Goal: Task Accomplishment & Management: Complete application form

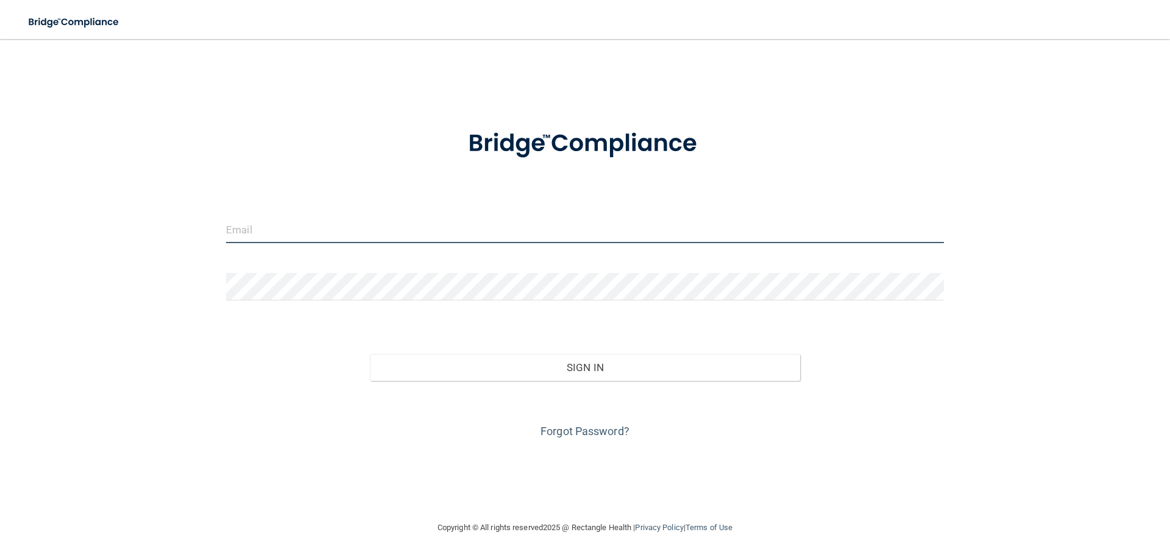
click at [260, 226] on input "email" at bounding box center [585, 229] width 718 height 27
type input "[EMAIL_ADDRESS][DOMAIN_NAME]"
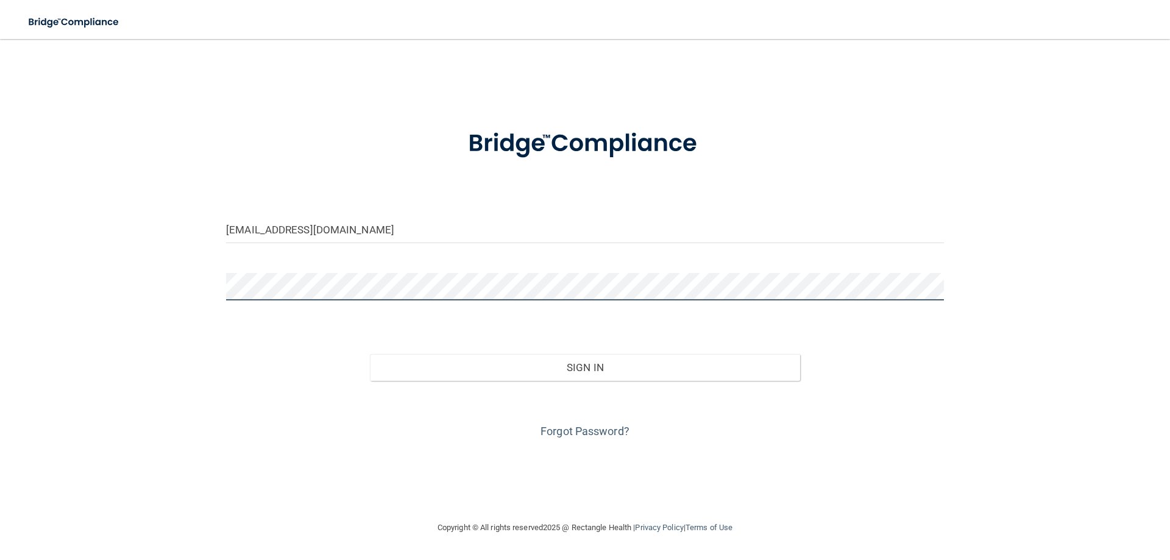
click at [370, 354] on button "Sign In" at bounding box center [585, 367] width 431 height 27
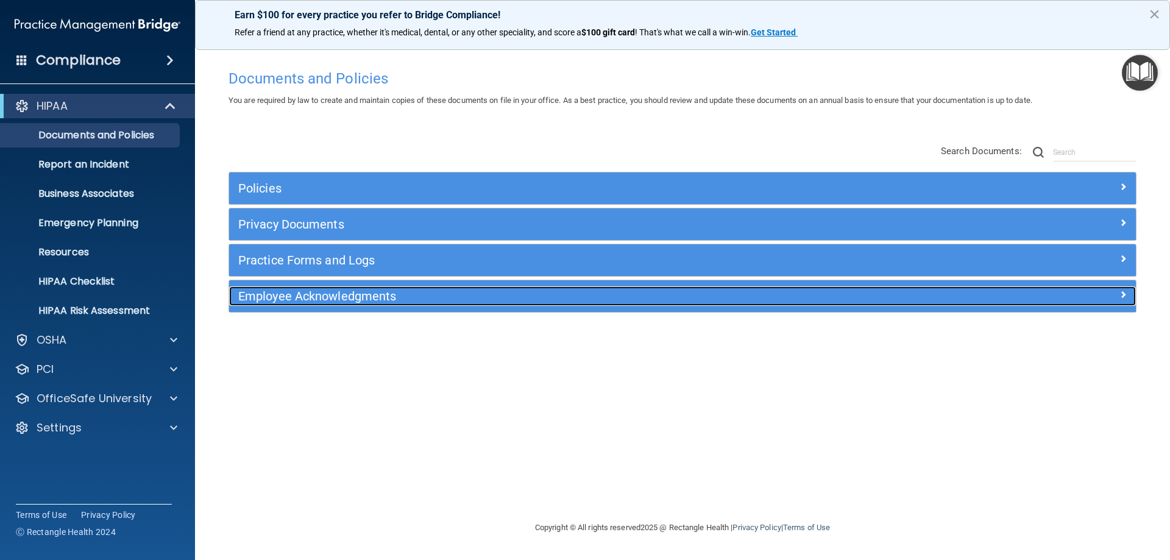
click at [1130, 296] on div at bounding box center [1022, 293] width 227 height 15
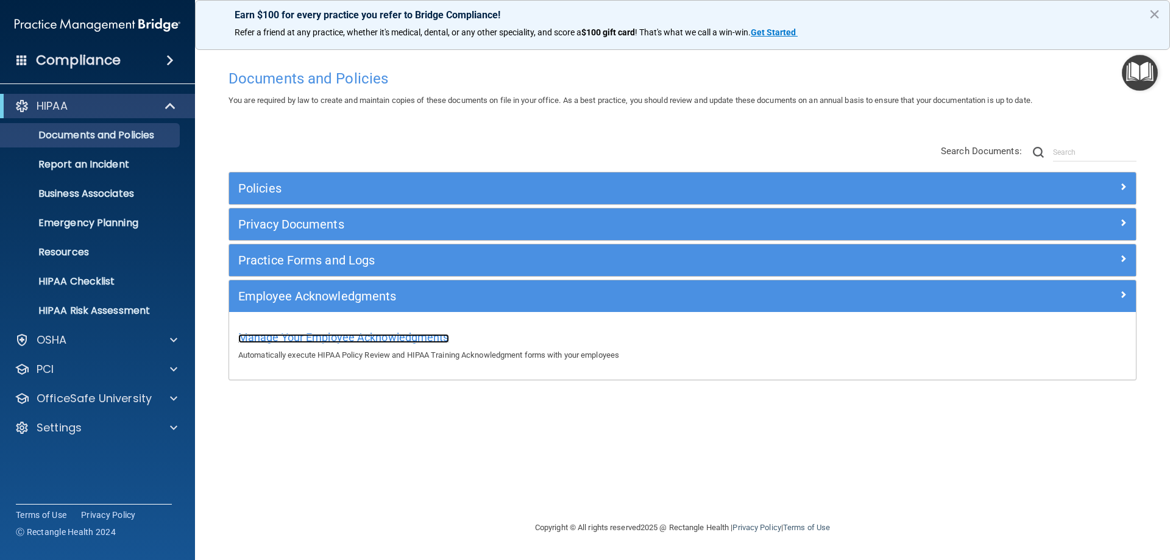
click at [369, 331] on span "Manage Your Employee Acknowledgments" at bounding box center [343, 337] width 211 height 13
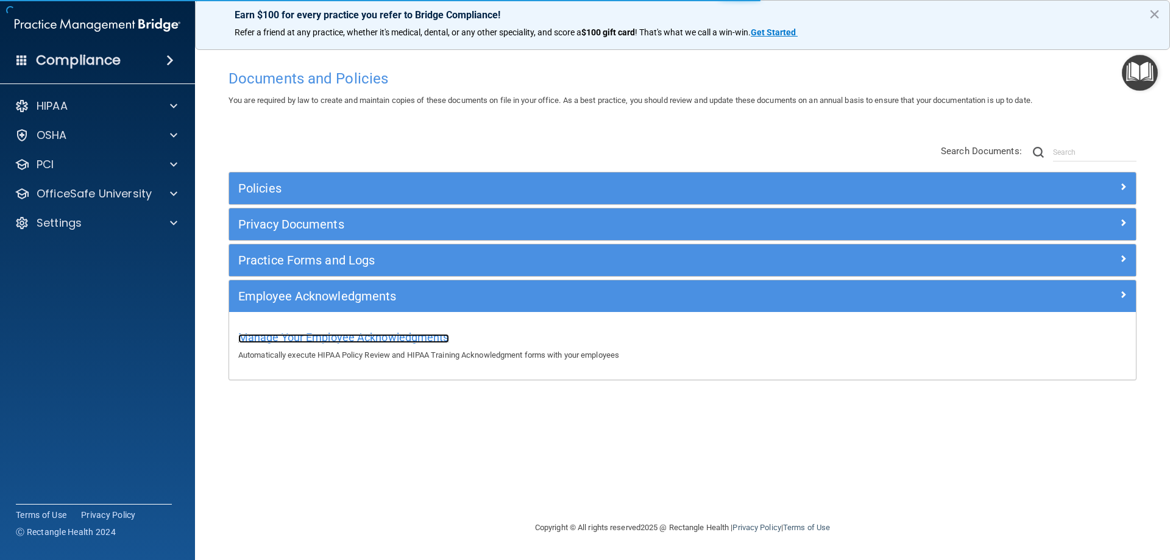
click at [346, 336] on span "Manage Your Employee Acknowledgments" at bounding box center [343, 337] width 211 height 13
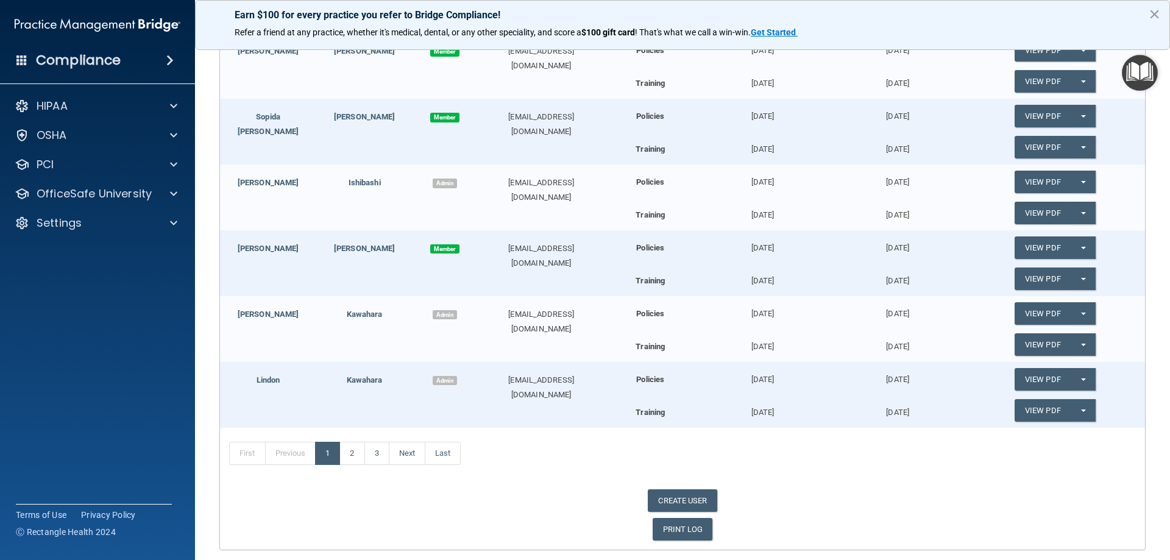
scroll to position [514, 0]
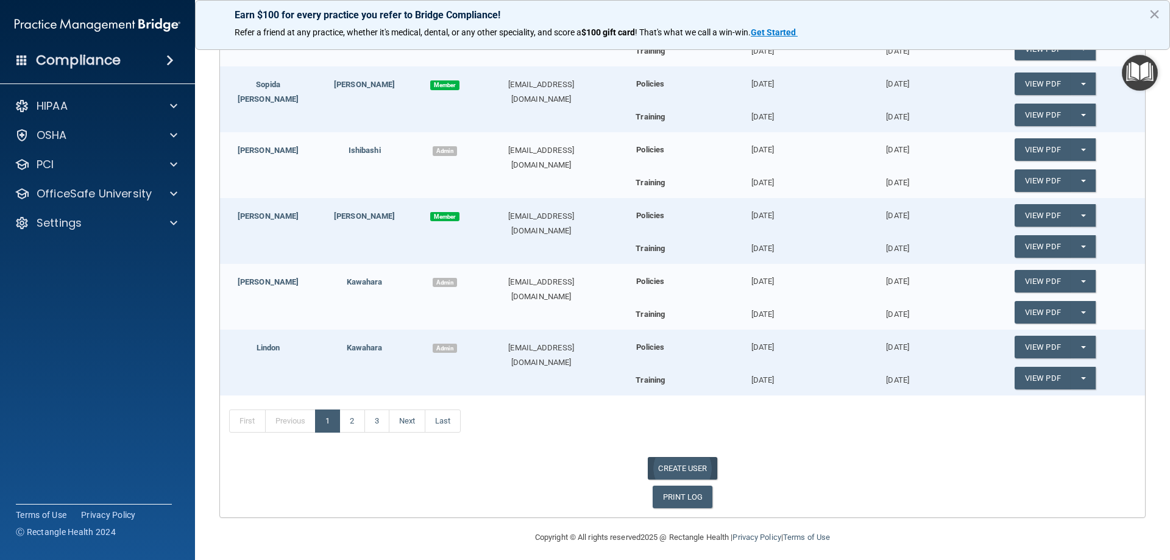
click at [689, 466] on link "CREATE USER" at bounding box center [682, 468] width 69 height 23
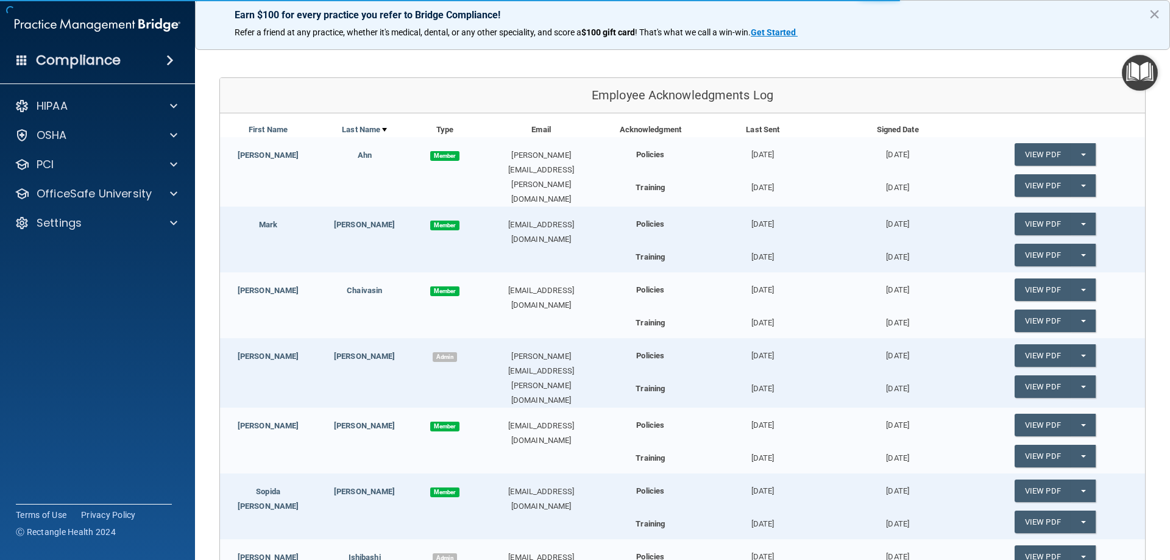
scroll to position [0, 0]
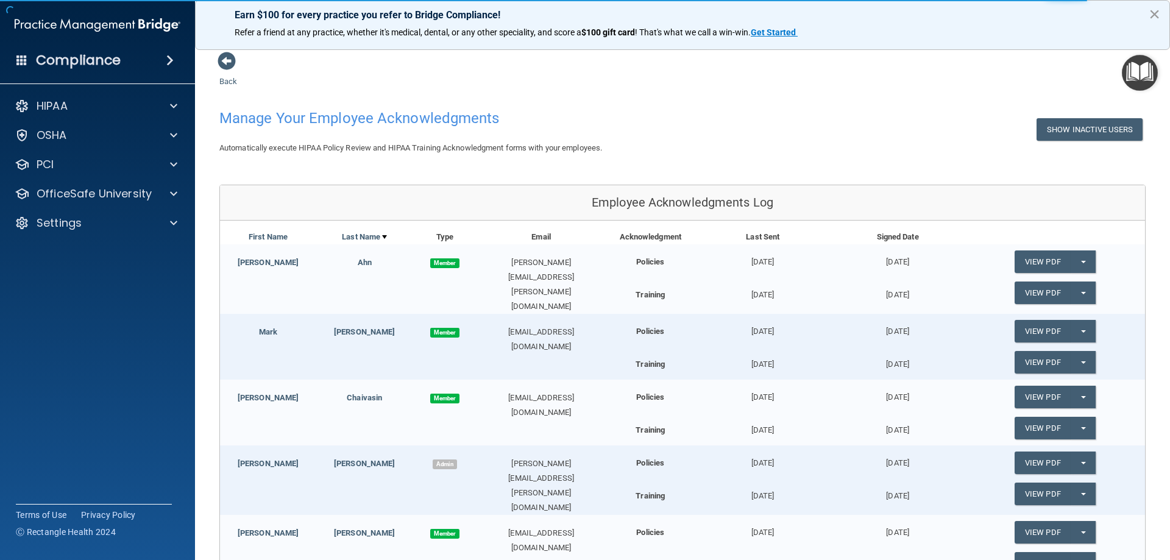
click at [1154, 12] on button "×" at bounding box center [1155, 13] width 12 height 19
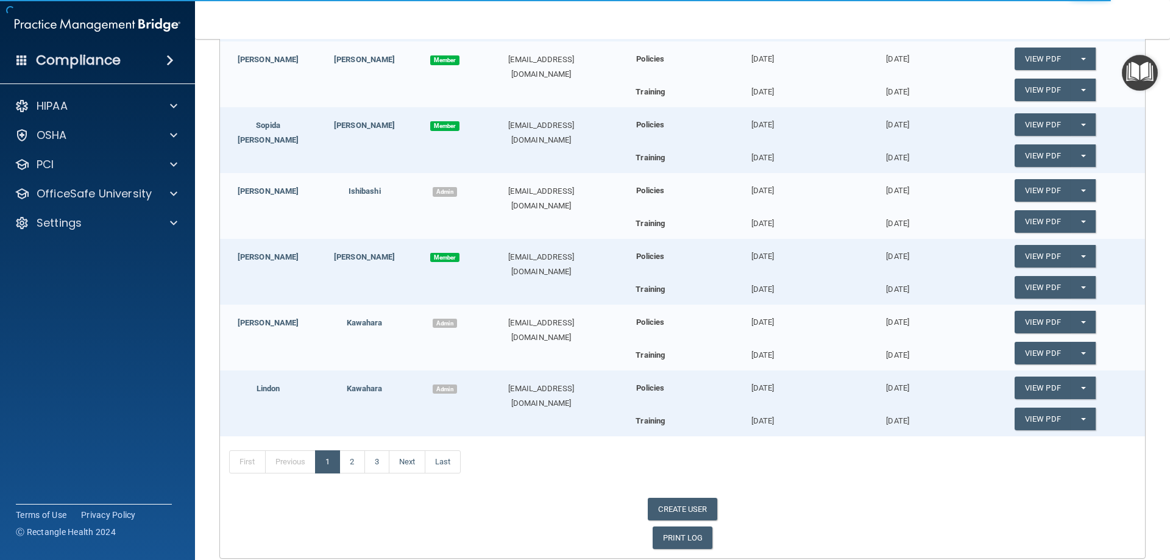
scroll to position [514, 0]
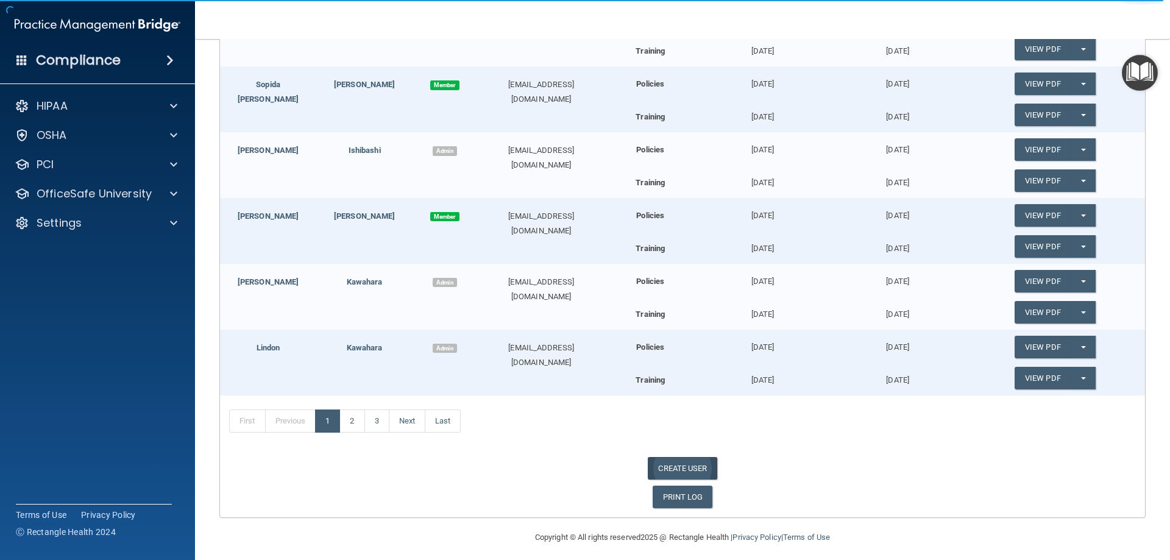
select select "practice_admin"
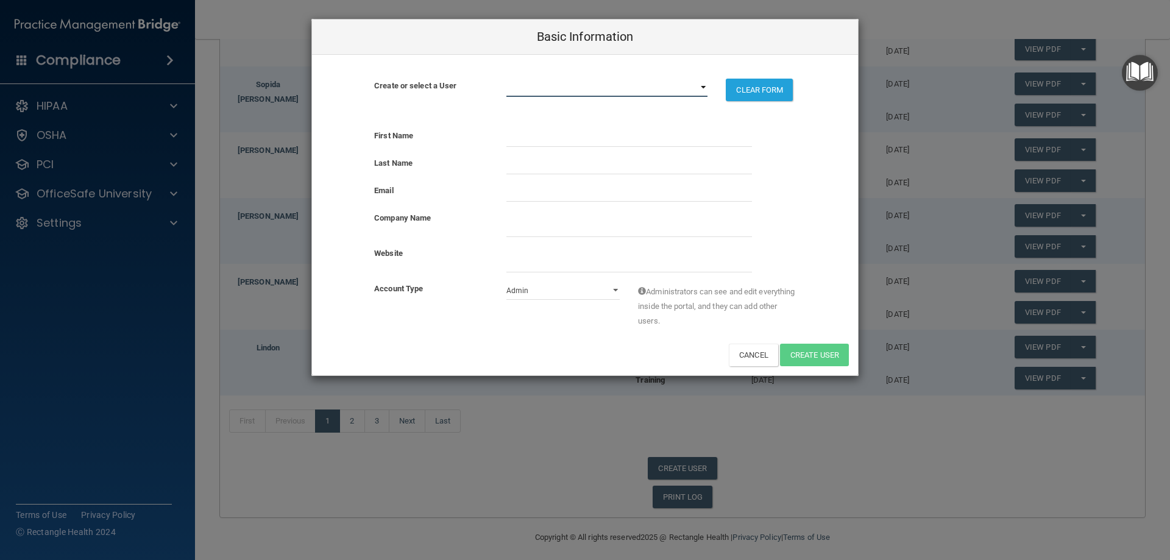
click at [704, 91] on select "[EMAIL_ADDRESS][DOMAIN_NAME] [EMAIL_ADDRESS][DOMAIN_NAME] [EMAIL_ADDRESS][DOMAI…" at bounding box center [607, 88] width 202 height 18
click at [514, 141] on input "text" at bounding box center [629, 138] width 246 height 18
type input "EJ"
type input "[PERSON_NAME]"
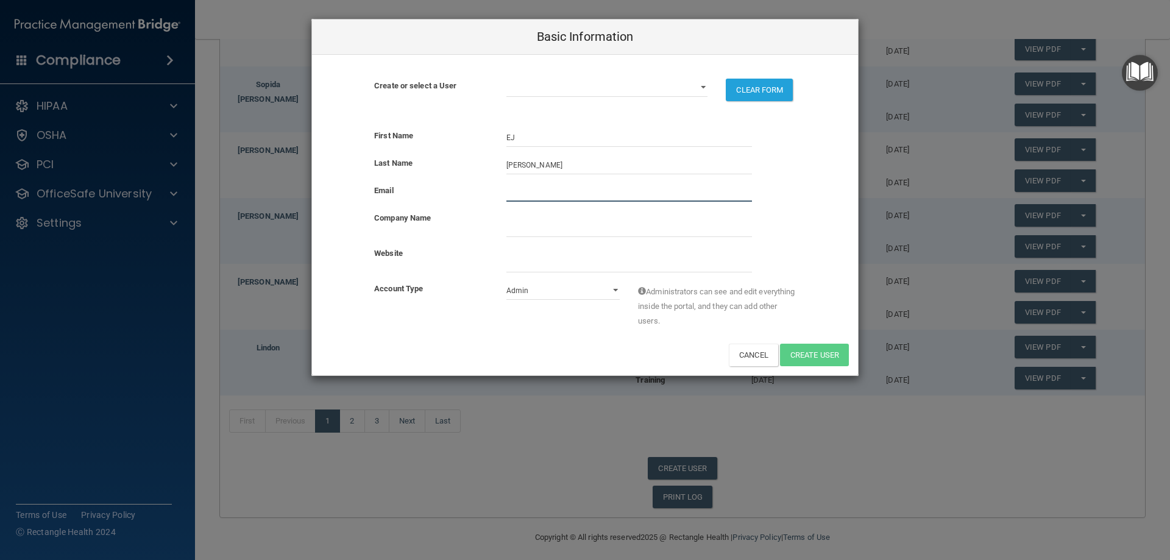
paste input "[EMAIL_ADDRESS][DOMAIN_NAME]"
type input "[EMAIL_ADDRESS][DOMAIN_NAME]"
click at [605, 291] on select "Admin Member" at bounding box center [563, 291] width 114 height 18
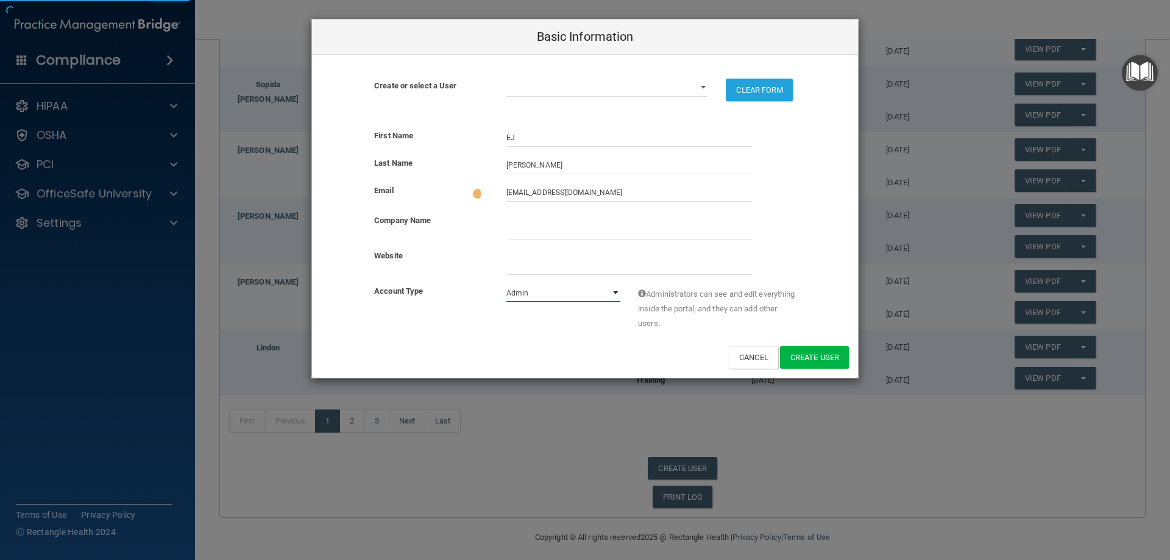
select select "practice_member"
click at [506, 284] on select "Admin Member" at bounding box center [563, 293] width 114 height 18
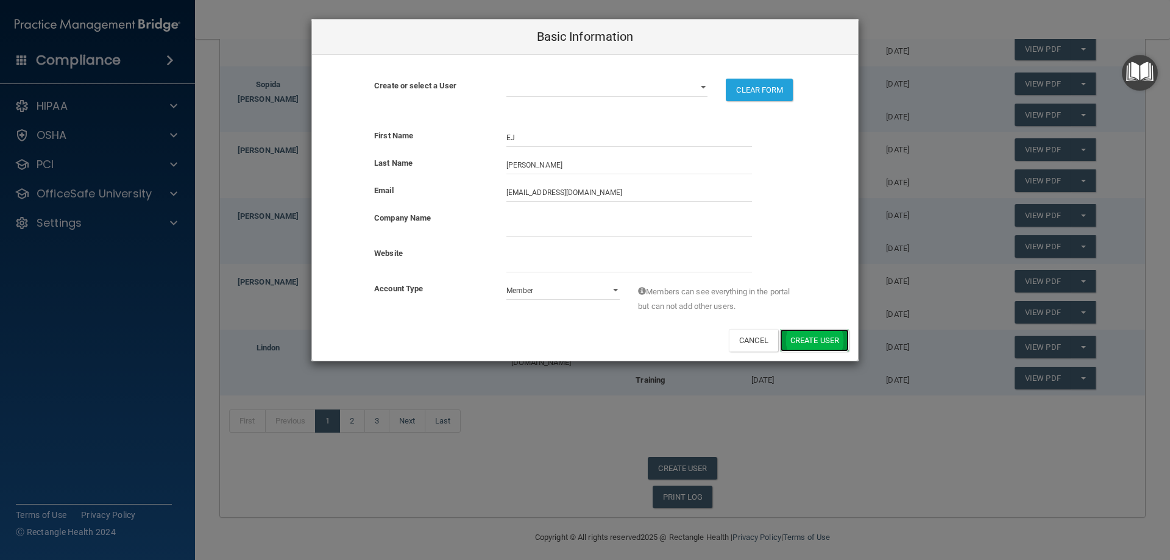
click at [810, 343] on button "Create User" at bounding box center [814, 340] width 69 height 23
click at [821, 279] on div "Website" at bounding box center [585, 263] width 546 height 35
drag, startPoint x: 472, startPoint y: 211, endPoint x: 502, endPoint y: 218, distance: 30.6
click at [477, 216] on div "Company Name" at bounding box center [431, 218] width 132 height 15
click at [525, 226] on input "company_name" at bounding box center [629, 228] width 246 height 18
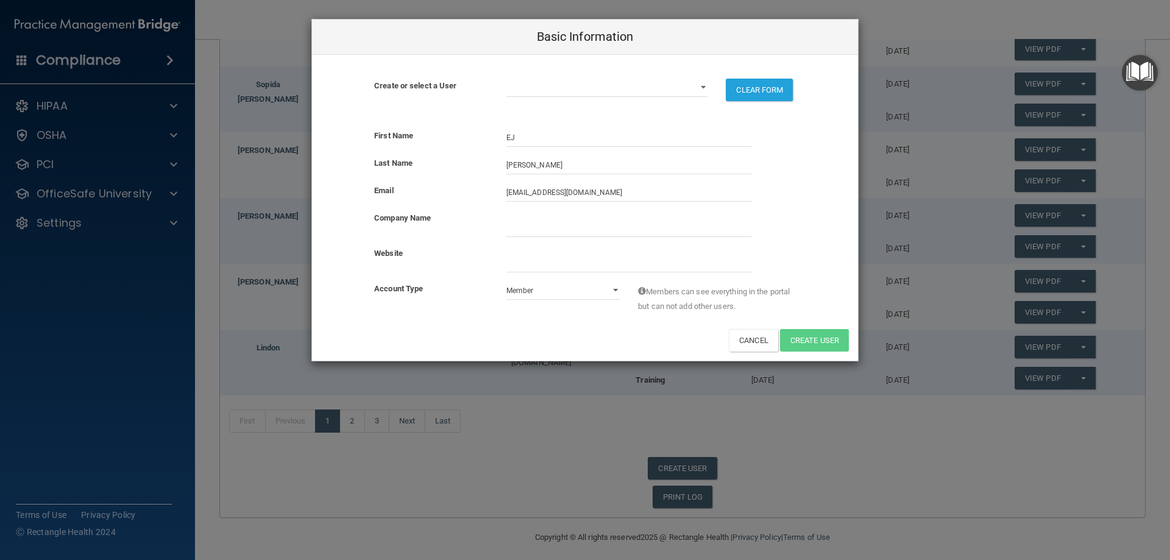
click at [793, 234] on div "Company Name" at bounding box center [585, 224] width 546 height 26
click at [530, 82] on select "[EMAIL_ADDRESS][DOMAIN_NAME] [EMAIL_ADDRESS][DOMAIN_NAME] [EMAIL_ADDRESS][DOMAI…" at bounding box center [607, 88] width 202 height 18
click at [528, 84] on select "[EMAIL_ADDRESS][DOMAIN_NAME] [EMAIL_ADDRESS][DOMAIN_NAME] [EMAIL_ADDRESS][DOMAI…" at bounding box center [607, 88] width 202 height 18
click at [528, 89] on select "[EMAIL_ADDRESS][DOMAIN_NAME] [EMAIL_ADDRESS][DOMAIN_NAME] [EMAIL_ADDRESS][DOMAI…" at bounding box center [607, 88] width 202 height 18
click at [381, 305] on div "Account Type Admin Member Members can see everything in the portal but can not …" at bounding box center [585, 301] width 546 height 38
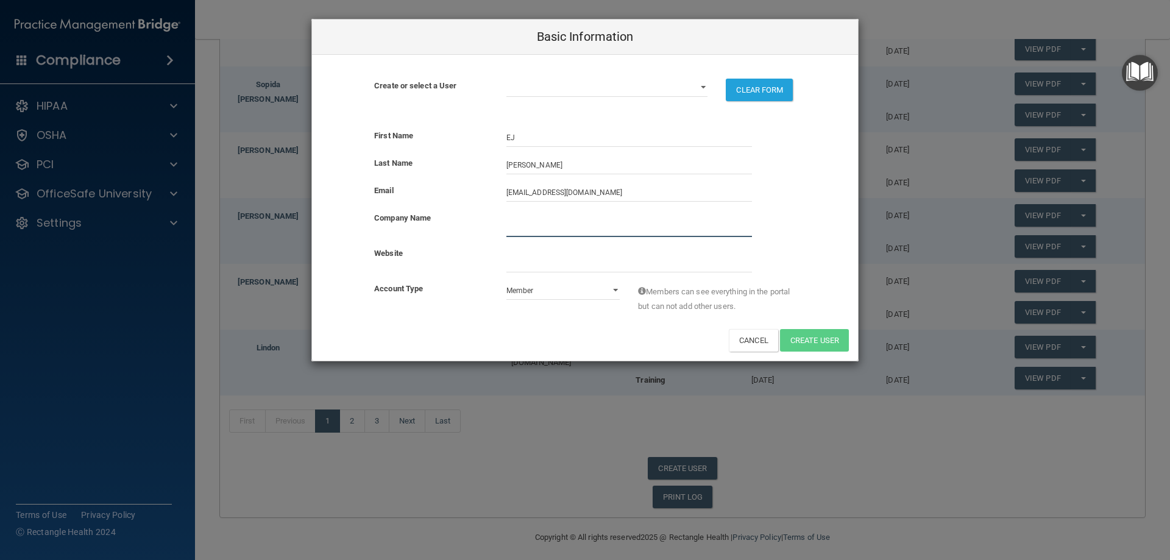
click at [525, 227] on input "company_name" at bounding box center [629, 228] width 246 height 18
click at [459, 232] on div "Company Name" at bounding box center [585, 224] width 546 height 26
click at [541, 147] on div "First Name EJ" at bounding box center [585, 142] width 546 height 27
click at [510, 88] on select "[EMAIL_ADDRESS][DOMAIN_NAME] [EMAIL_ADDRESS][DOMAIN_NAME] [EMAIL_ADDRESS][DOMAI…" at bounding box center [607, 88] width 202 height 18
click at [510, 76] on div "Create or select a User [EMAIL_ADDRESS][DOMAIN_NAME] [EMAIL_ADDRESS][DOMAIN_NAM…" at bounding box center [585, 87] width 546 height 65
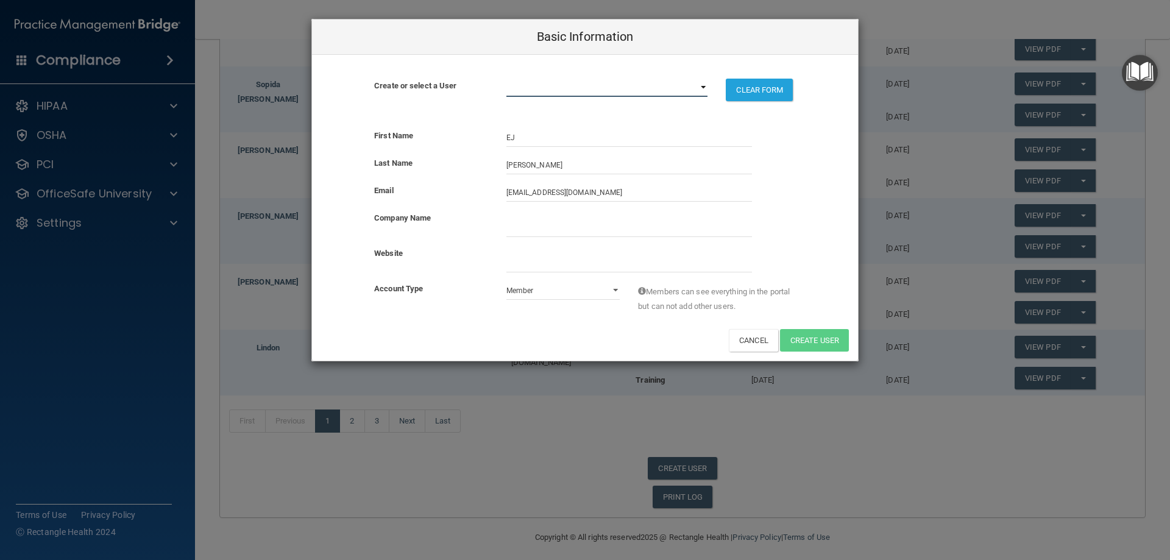
click at [514, 88] on select "[EMAIL_ADDRESS][DOMAIN_NAME] [EMAIL_ADDRESS][DOMAIN_NAME] [EMAIL_ADDRESS][DOMAI…" at bounding box center [607, 88] width 202 height 18
click at [763, 83] on button "CLEAR FORM" at bounding box center [759, 90] width 67 height 23
select select "practice_admin"
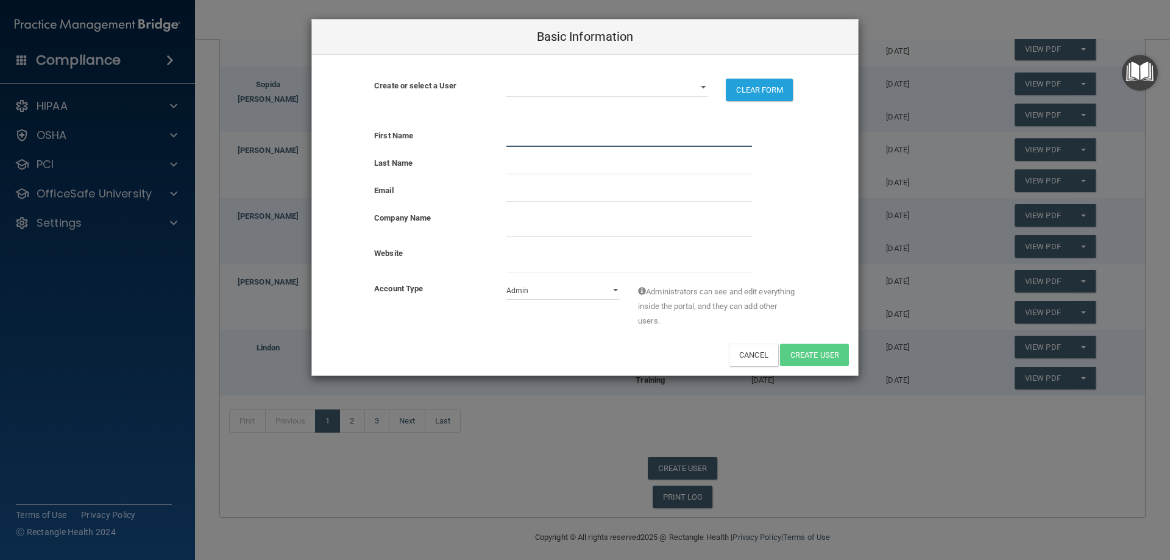
click at [619, 141] on input "text" at bounding box center [629, 138] width 246 height 18
type input "EJ"
type input "[PERSON_NAME]"
type input "a"
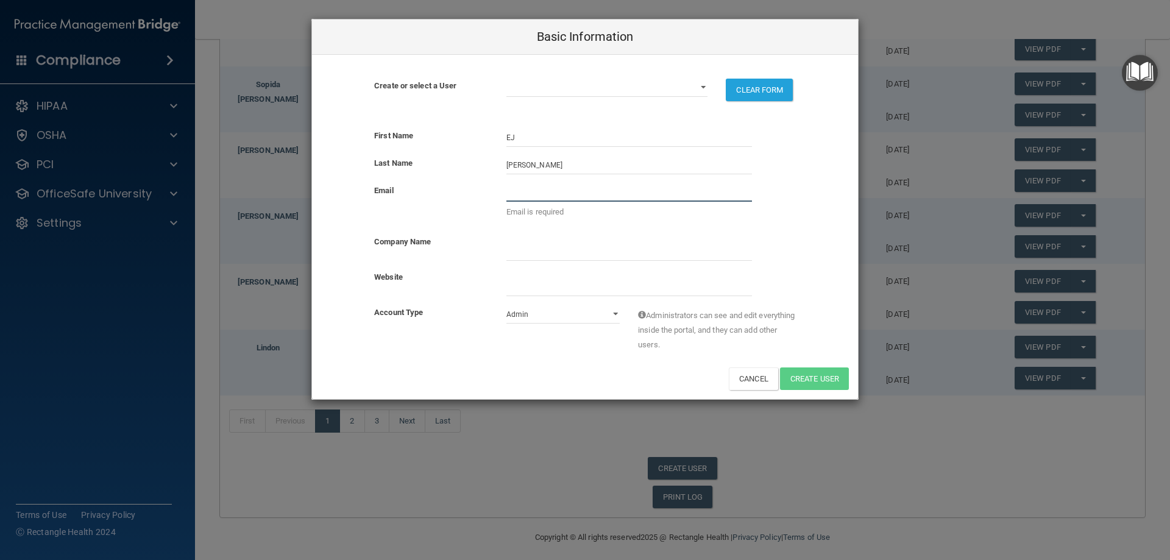
paste input "[EMAIL_ADDRESS][DOMAIN_NAME]"
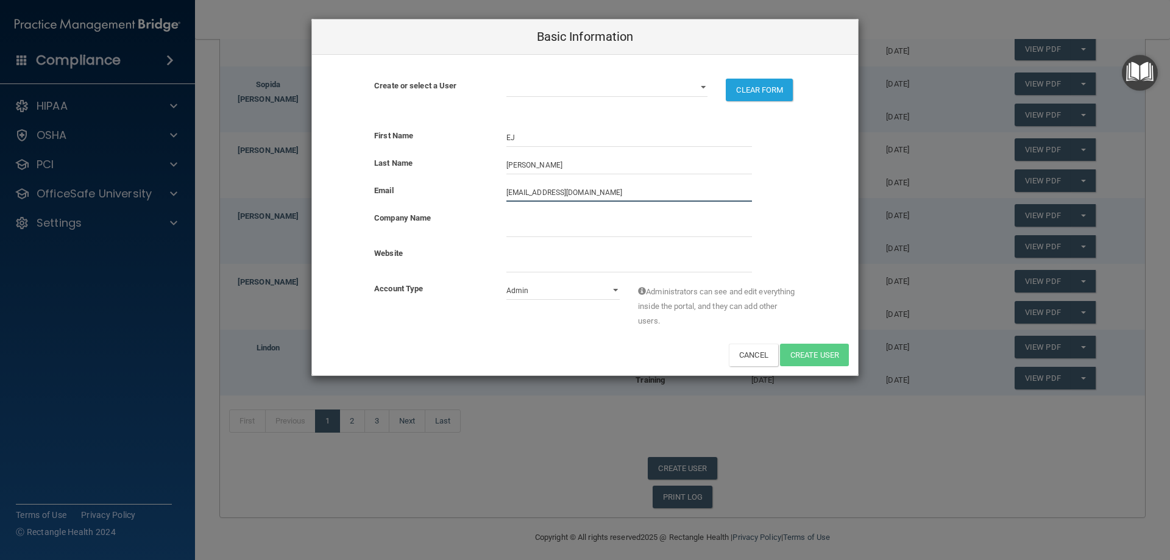
type input "[EMAIL_ADDRESS][DOMAIN_NAME]"
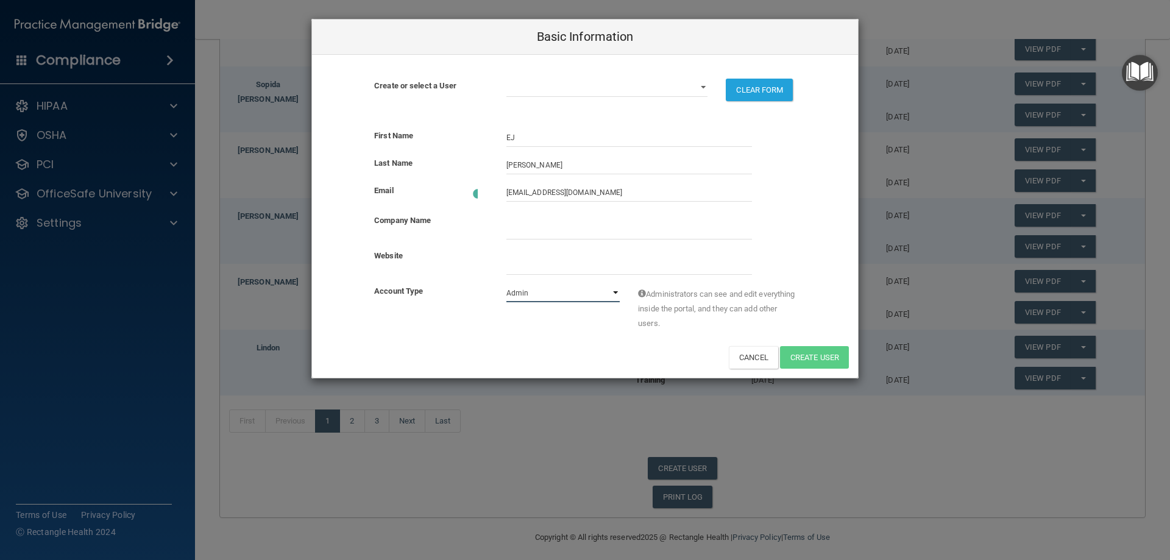
click at [611, 297] on select "Admin Member" at bounding box center [563, 293] width 114 height 18
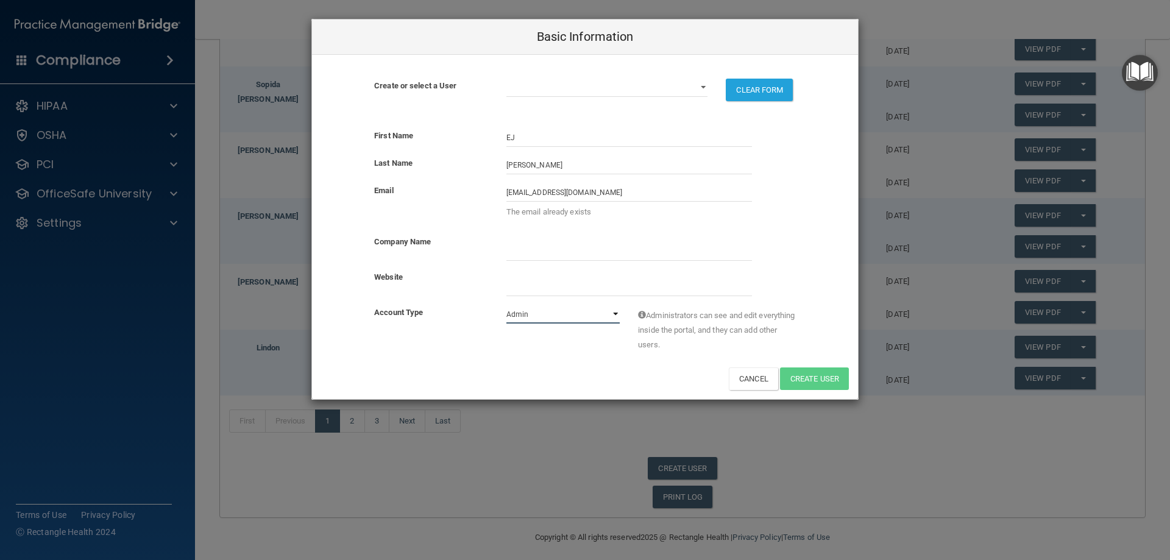
select select "practice_member"
click at [506, 305] on select "Admin Member" at bounding box center [563, 314] width 114 height 18
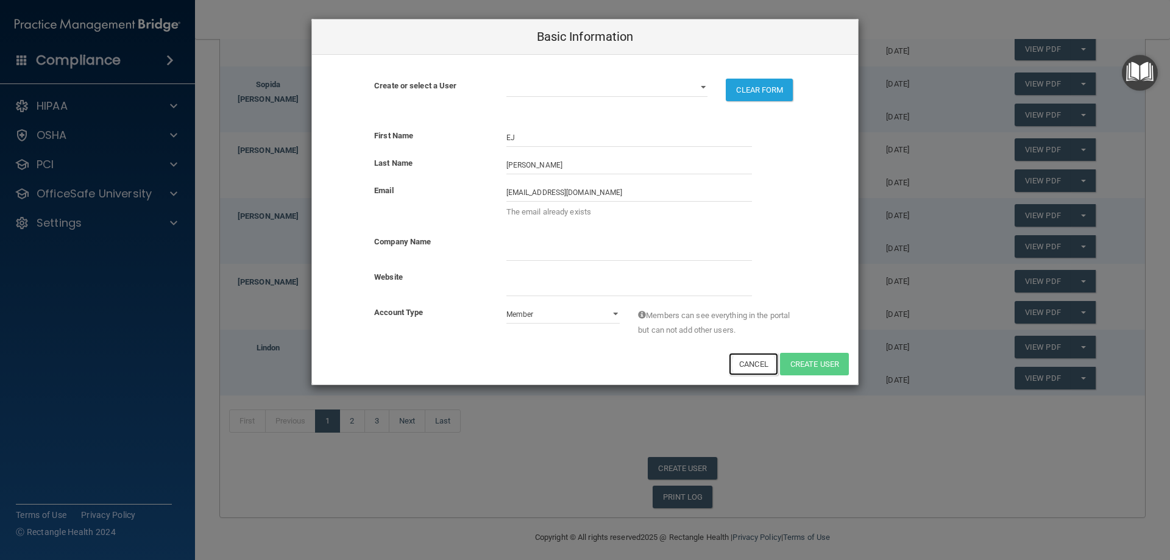
click at [748, 364] on button "Cancel" at bounding box center [753, 364] width 49 height 23
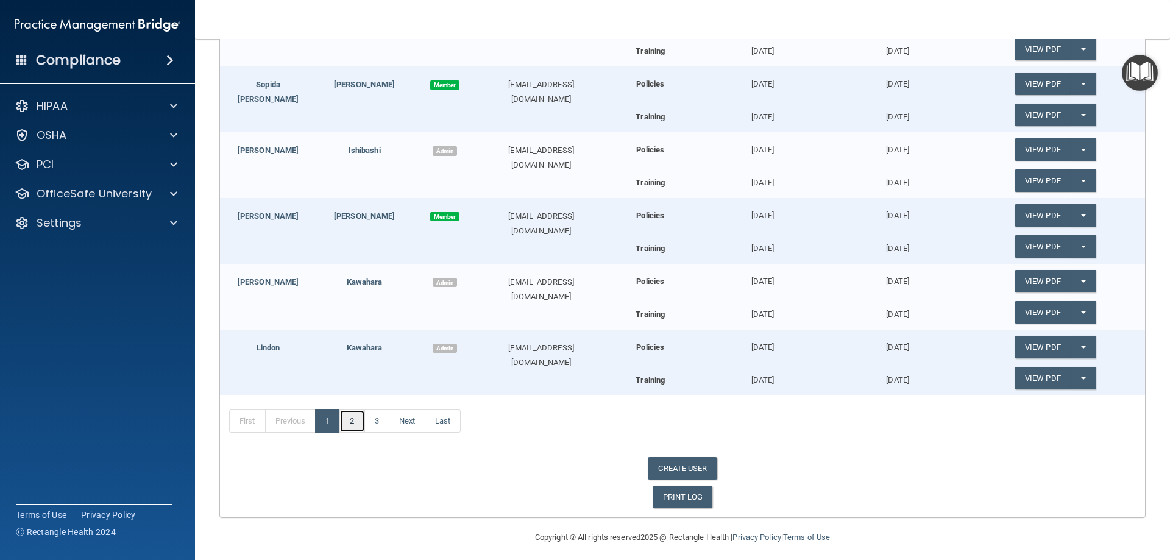
click at [352, 416] on link "2" at bounding box center [351, 420] width 25 height 23
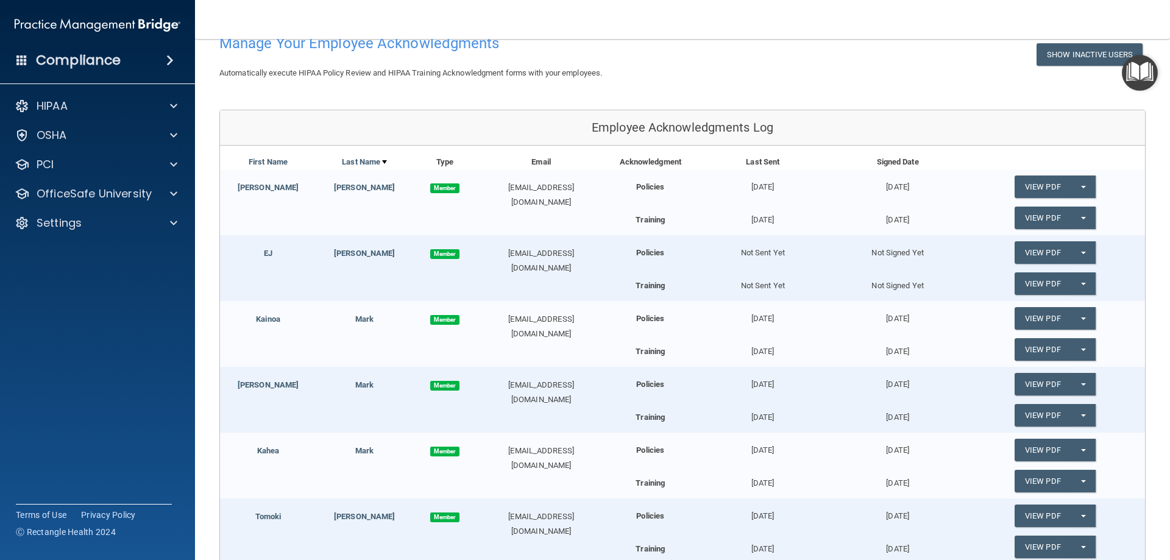
scroll to position [61, 0]
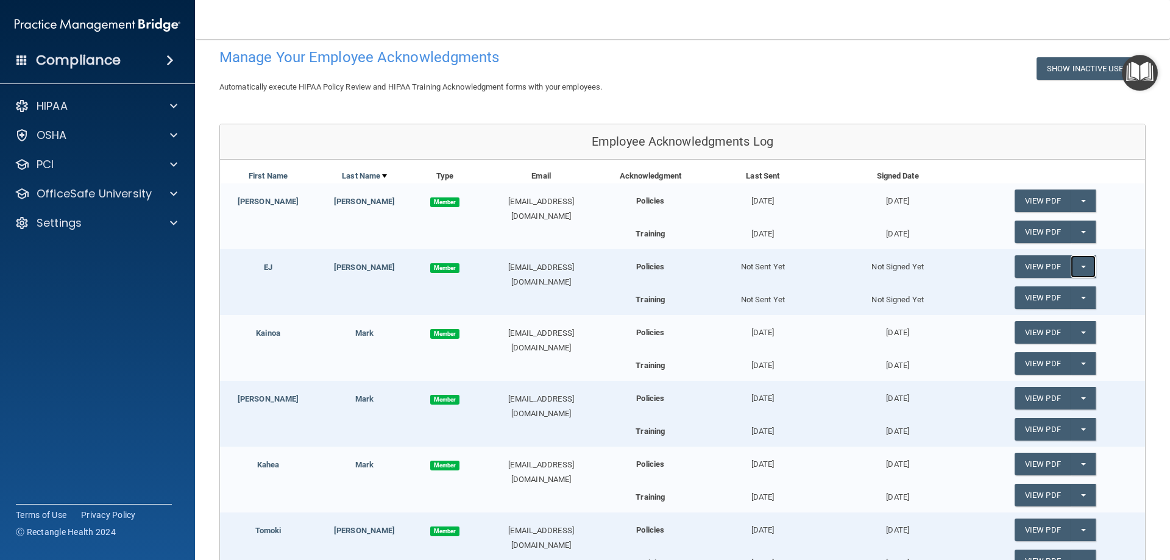
click at [1078, 268] on button "Split button!" at bounding box center [1083, 266] width 25 height 23
click at [1071, 291] on link "Send Acknowledgment" at bounding box center [1067, 291] width 105 height 18
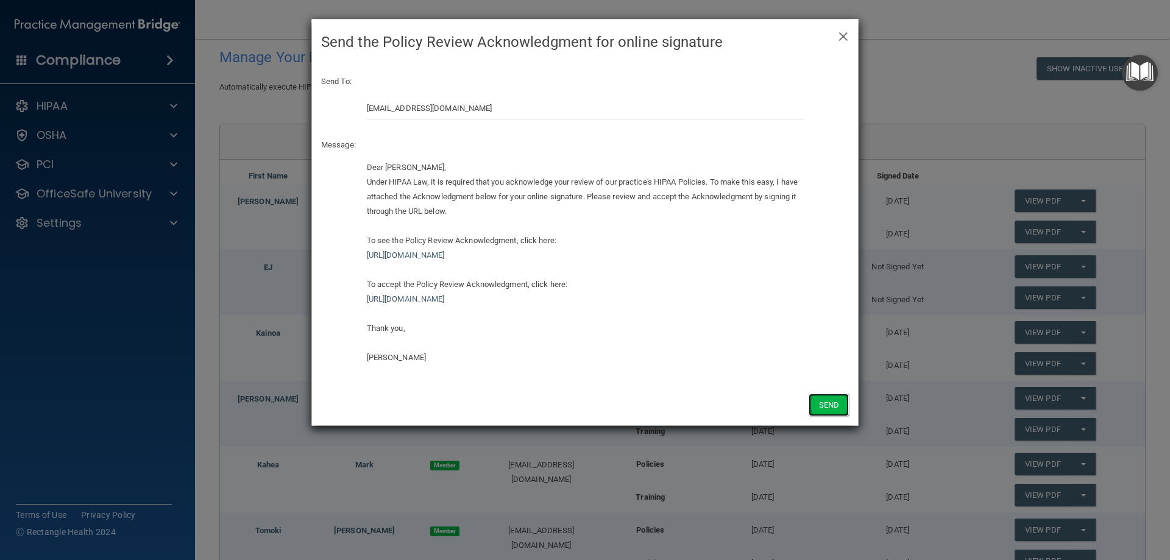
click at [834, 402] on button "Send" at bounding box center [829, 405] width 40 height 23
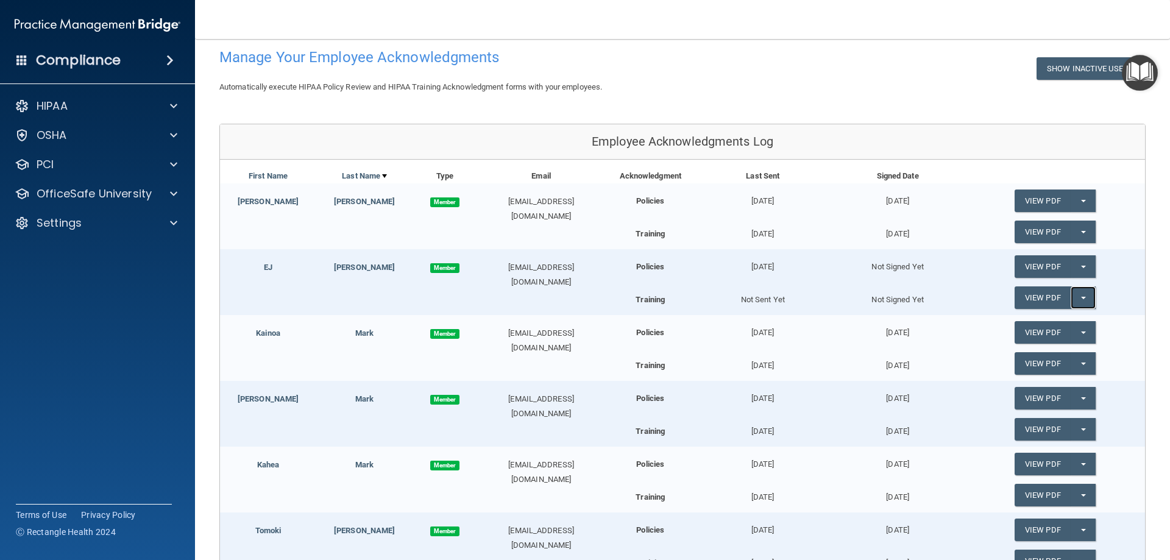
click at [1079, 295] on button "Split button!" at bounding box center [1083, 297] width 25 height 23
click at [1068, 323] on link "Send Acknowledgment PDF" at bounding box center [1076, 322] width 122 height 18
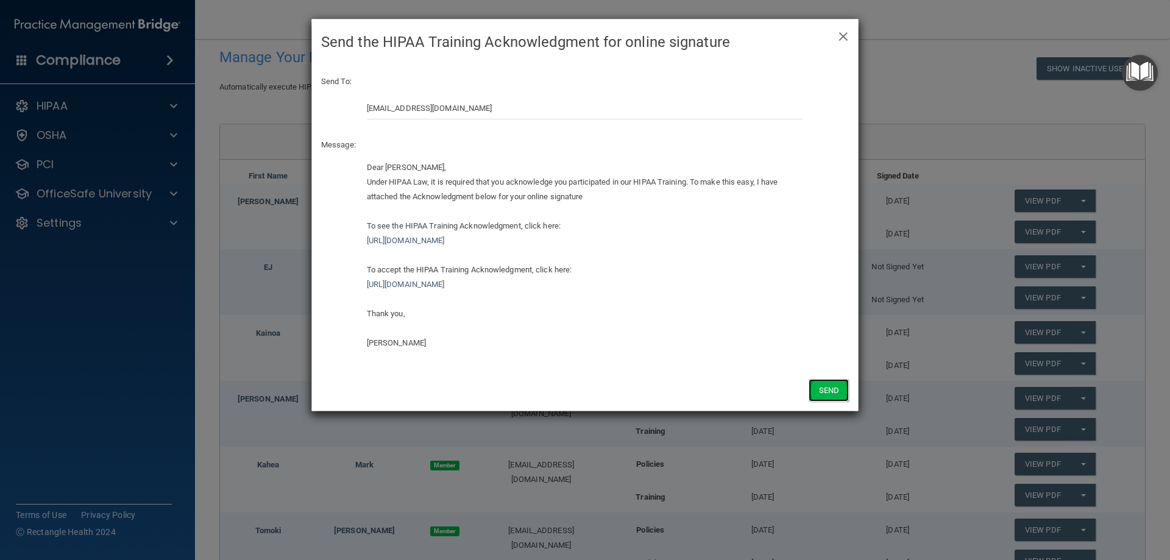
click at [837, 392] on button "Send" at bounding box center [829, 390] width 40 height 23
